Goal: Check status: Check status

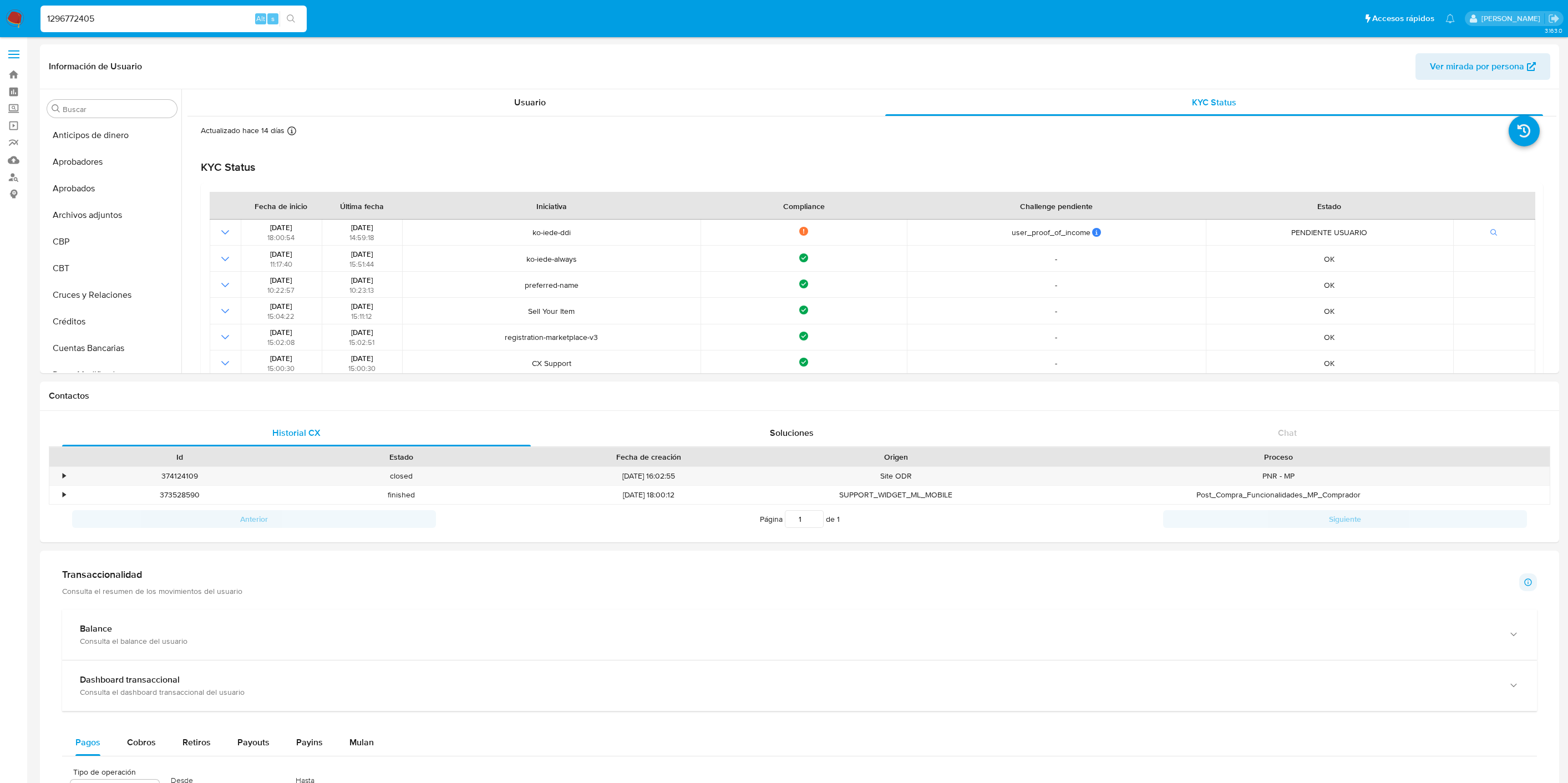
select select "10"
click at [92, 14] on input "1296772405" at bounding box center [173, 19] width 266 height 15
type input "1230175353"
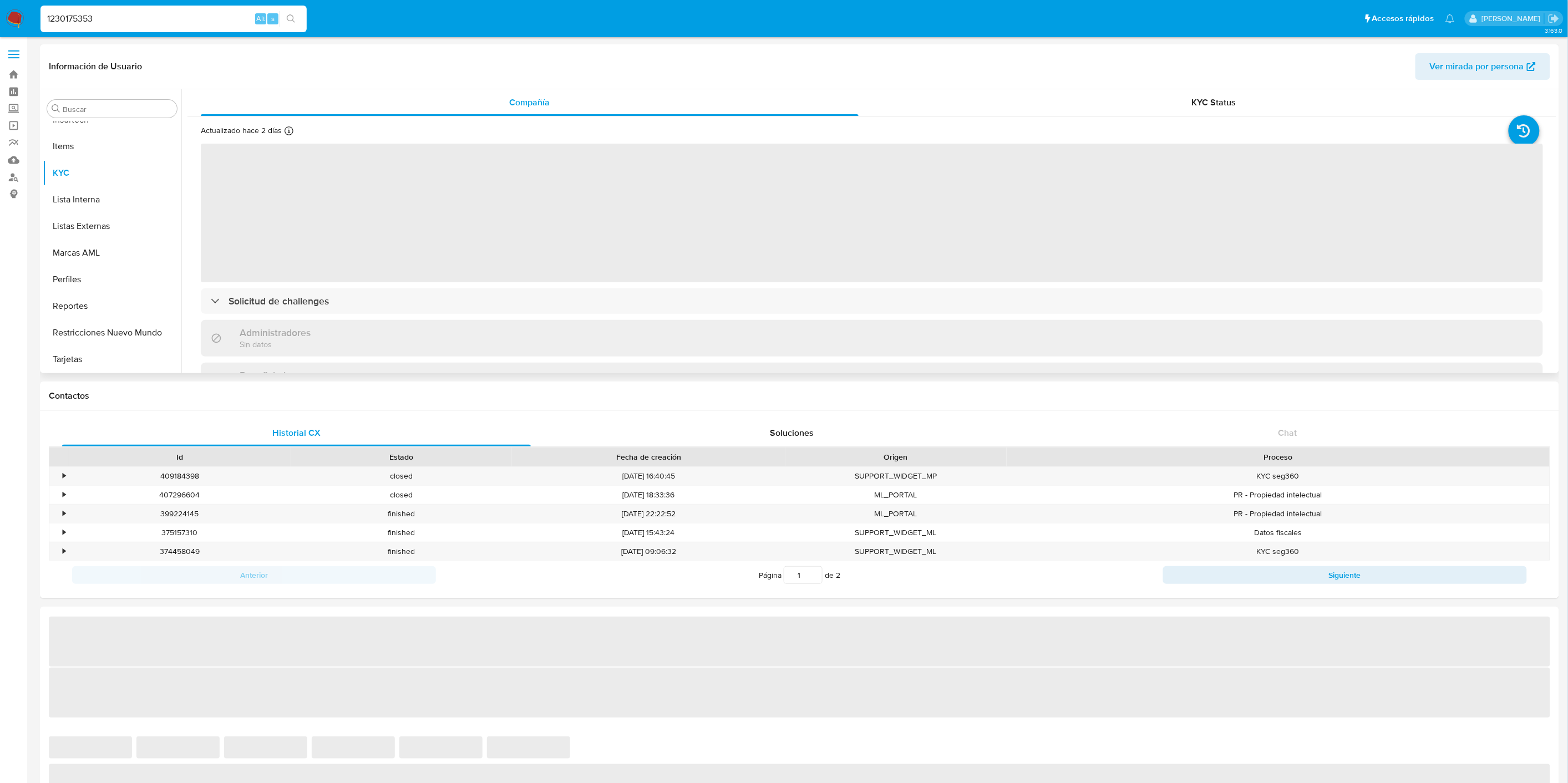
scroll to position [267, 0]
click at [113, 215] on button "Documentación" at bounding box center [108, 214] width 130 height 26
select select "10"
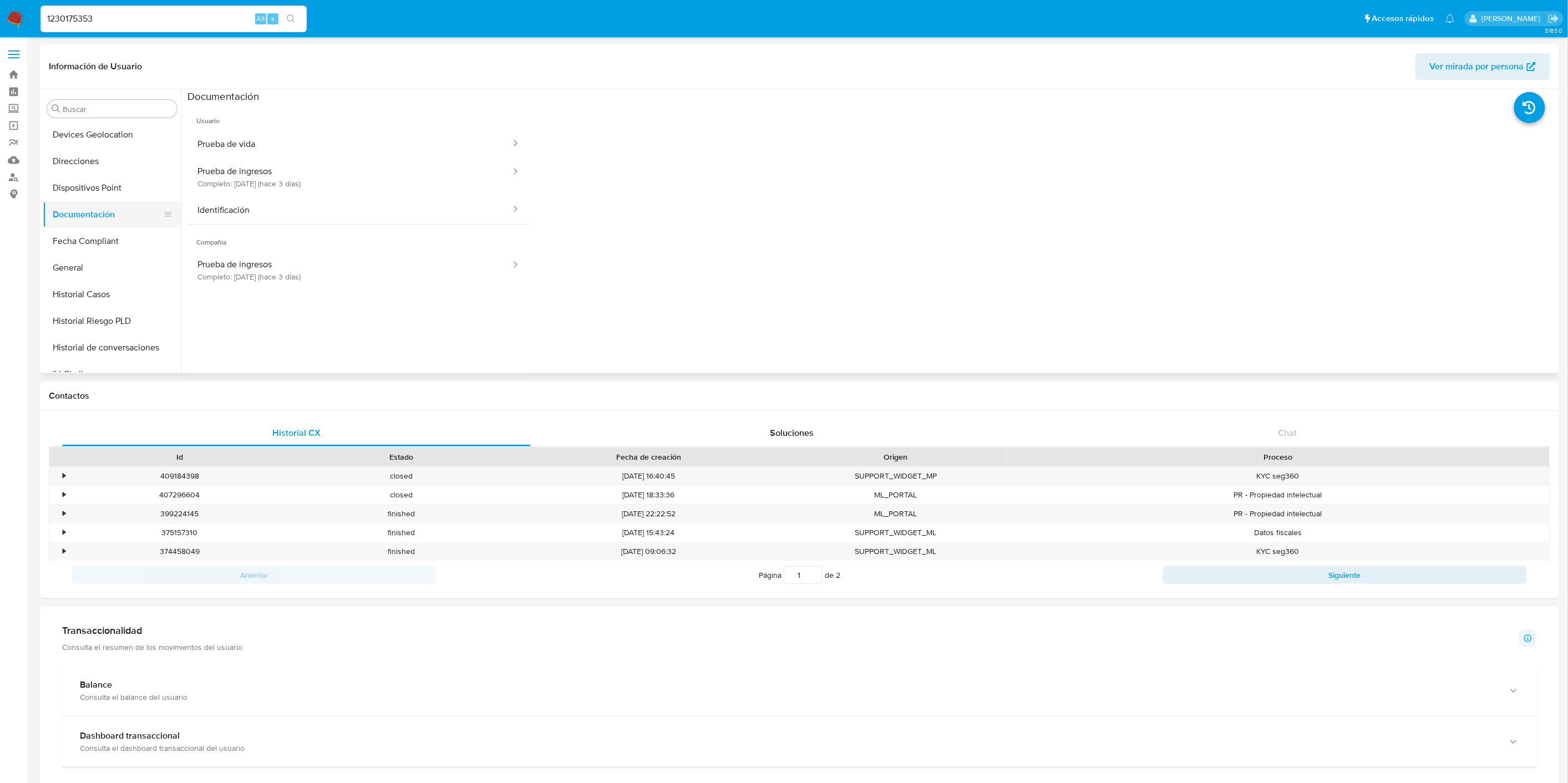
scroll to position [513, 0]
click at [121, 230] on button "KYC" at bounding box center [108, 234] width 130 height 26
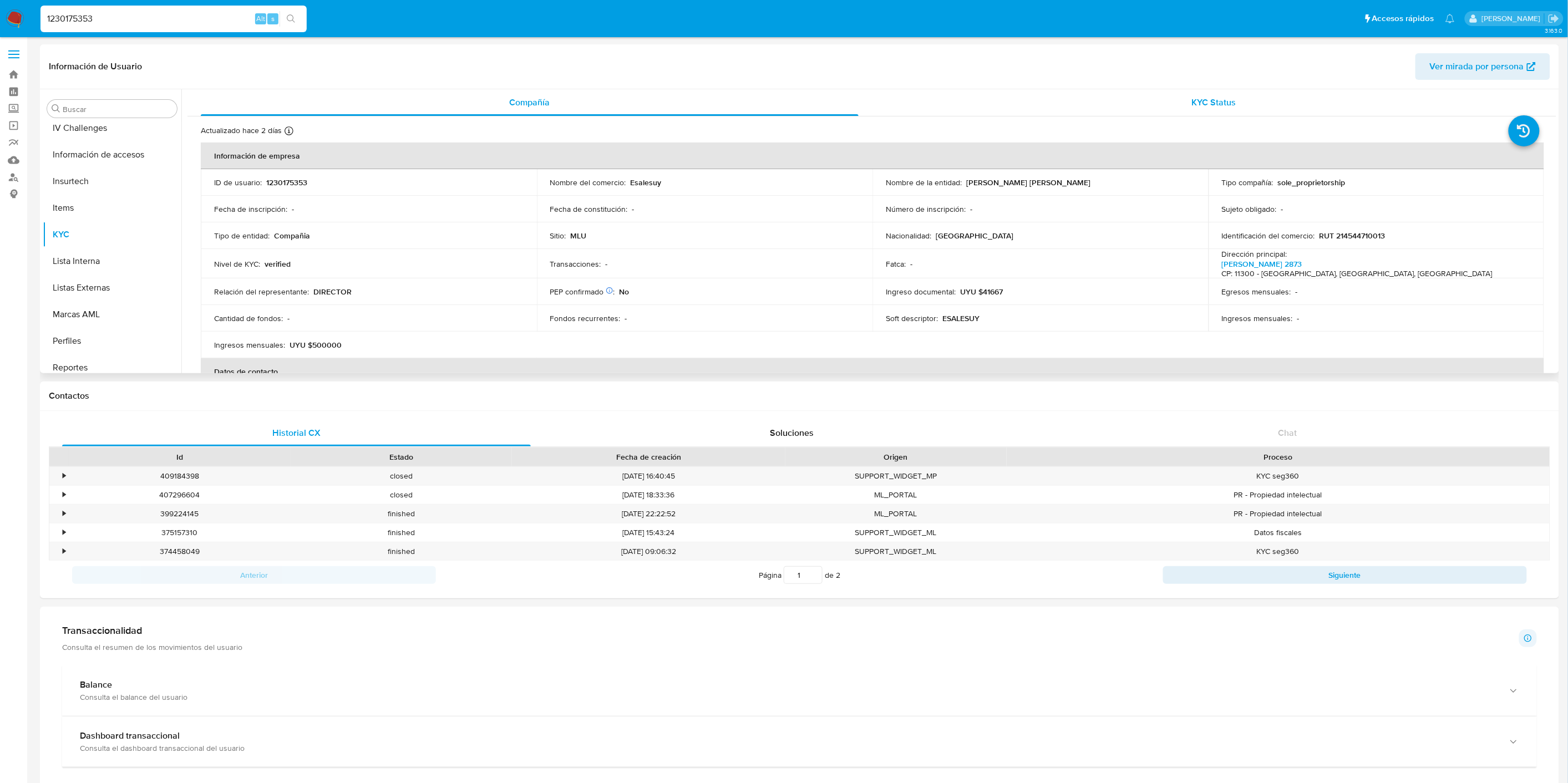
click at [1227, 94] on div "KYC Status" at bounding box center [1214, 102] width 658 height 26
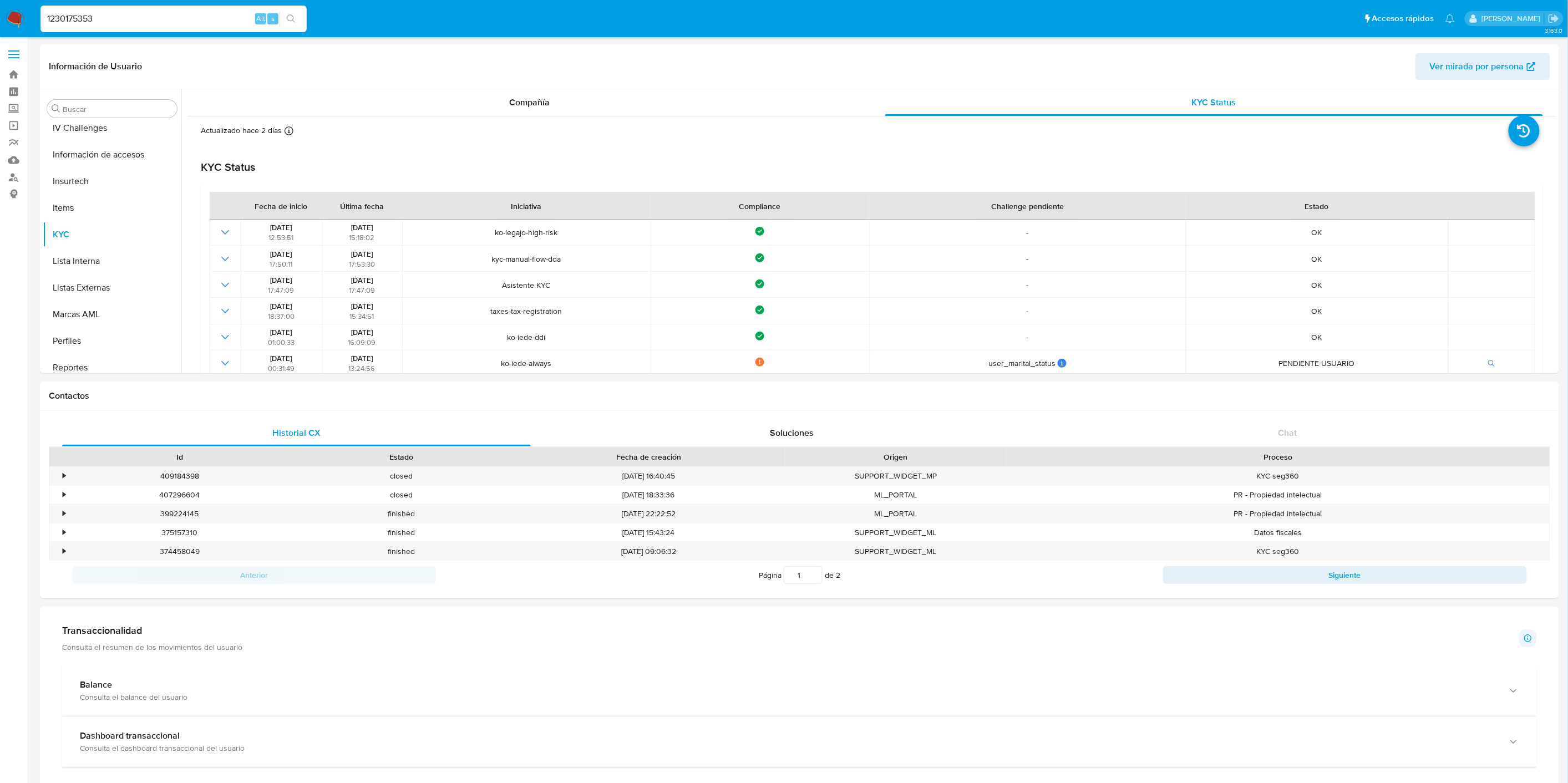
click at [110, 25] on input "1230175353" at bounding box center [173, 19] width 266 height 15
paste input "221081730"
type input "221081730"
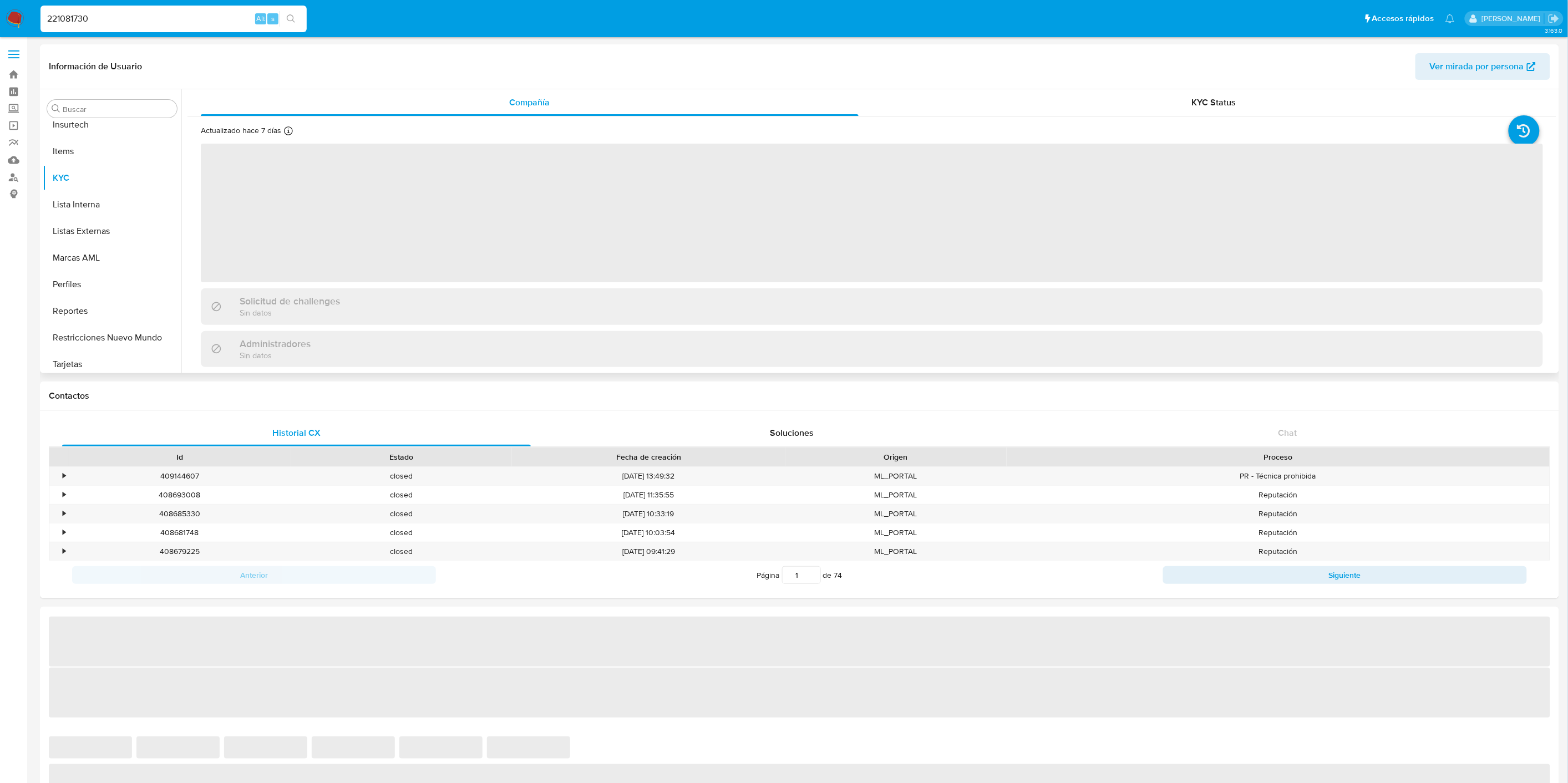
scroll to position [575, 0]
click at [388, 307] on div "Solicitud de challenges" at bounding box center [872, 302] width 1342 height 26
select select "10"
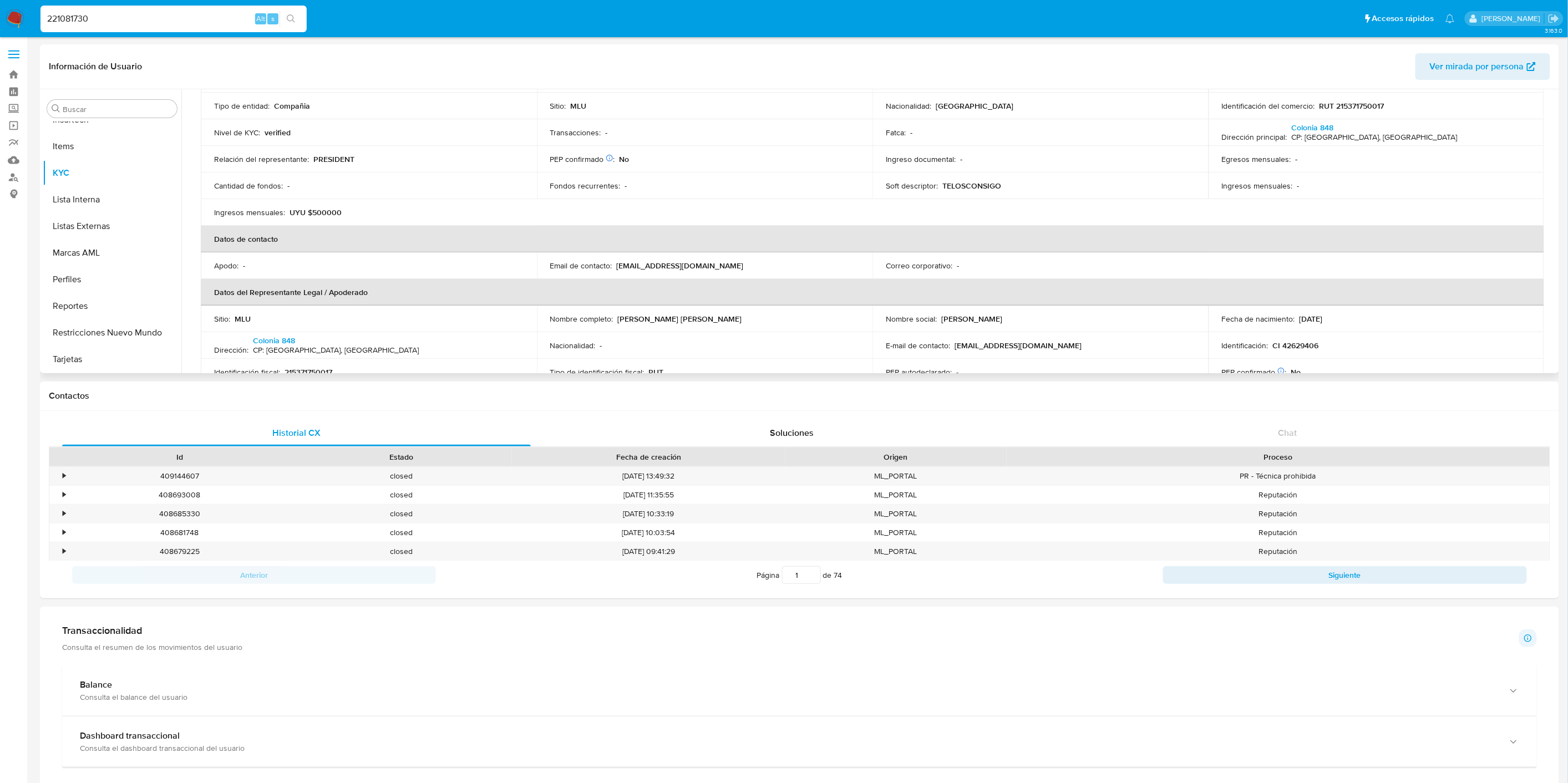
scroll to position [0, 0]
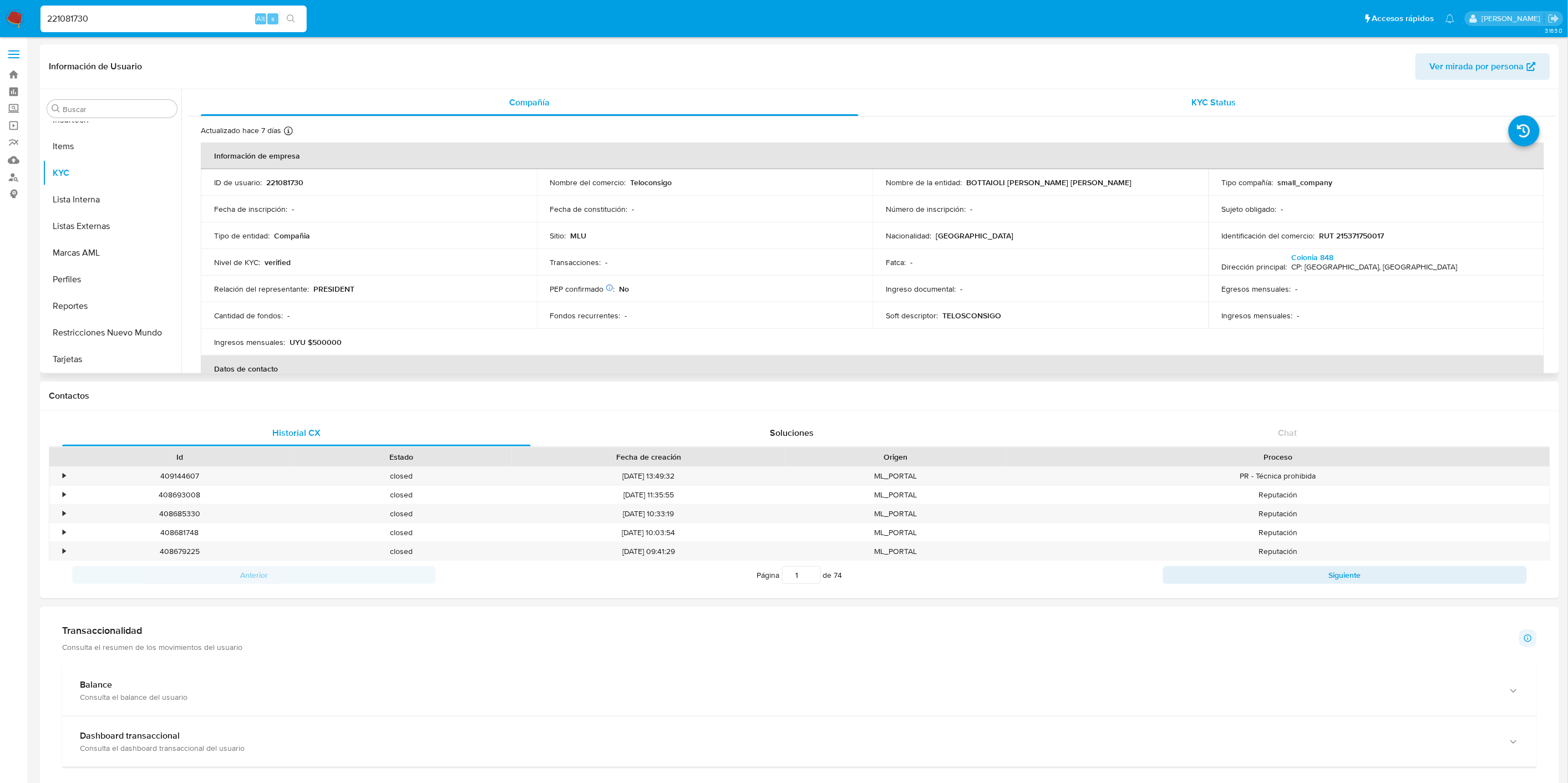
click at [1224, 101] on span "KYC Status" at bounding box center [1213, 102] width 45 height 13
